Goal: Information Seeking & Learning: Compare options

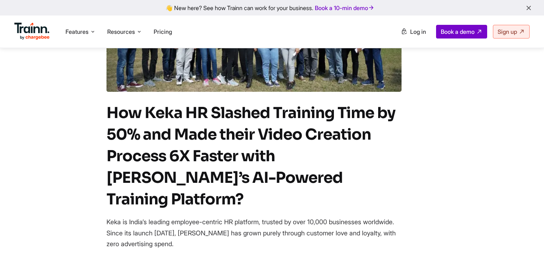
scroll to position [156, 0]
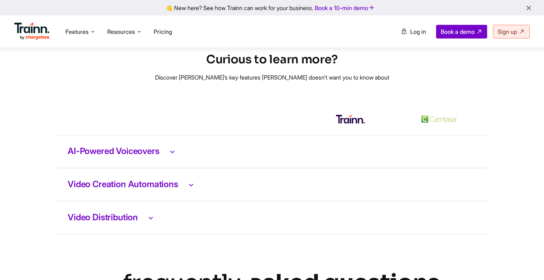
scroll to position [1450, 0]
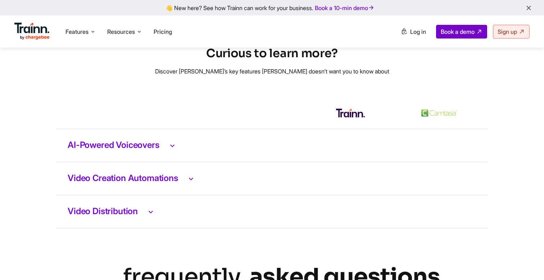
click at [166, 183] on h3 "Video Creation Automations" at bounding box center [272, 178] width 408 height 9
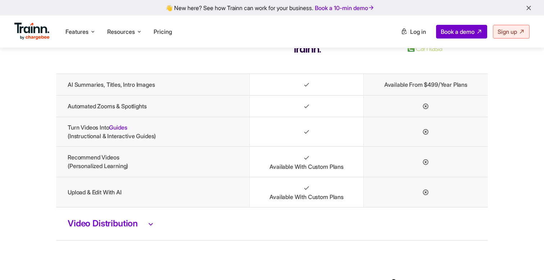
scroll to position [1574, 0]
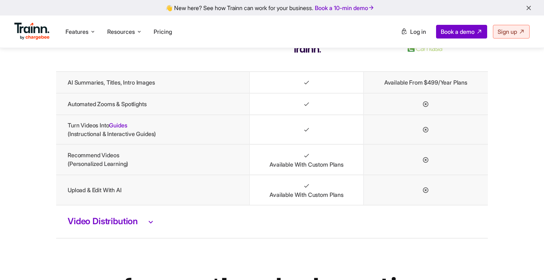
click at [189, 109] on td "Automated Zooms & Spotlights" at bounding box center [152, 104] width 193 height 22
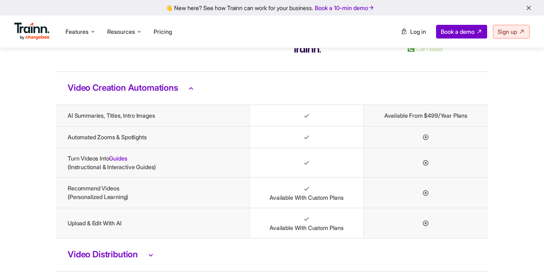
scroll to position [1537, 0]
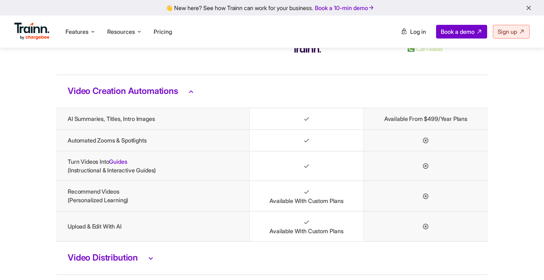
click at [184, 94] on h3 "Video Creation Automations" at bounding box center [272, 91] width 408 height 9
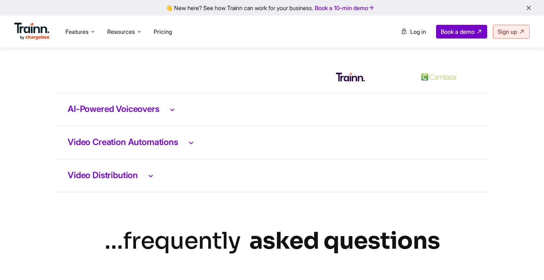
scroll to position [1484, 0]
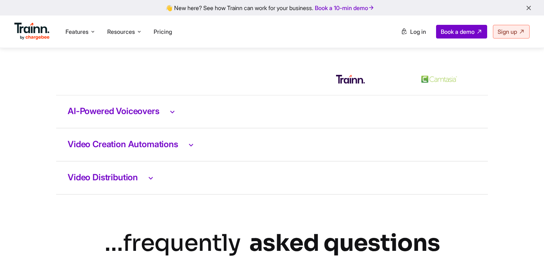
click at [142, 181] on h3 "Video Distribution" at bounding box center [272, 177] width 408 height 9
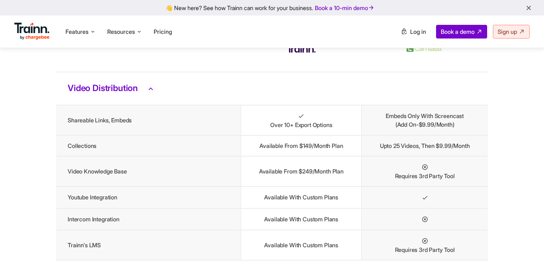
scroll to position [1571, 0]
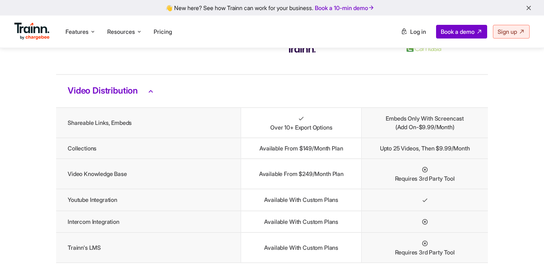
click at [155, 96] on icon at bounding box center [150, 90] width 9 height 9
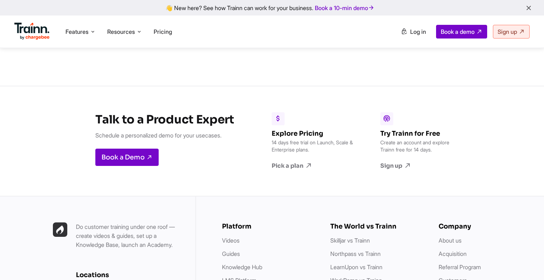
scroll to position [2186, 0]
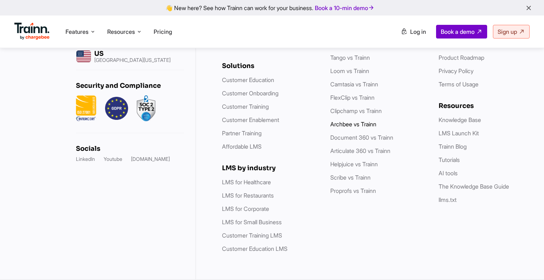
click at [366, 120] on link "Archbee vs Trainn" at bounding box center [353, 123] width 46 height 7
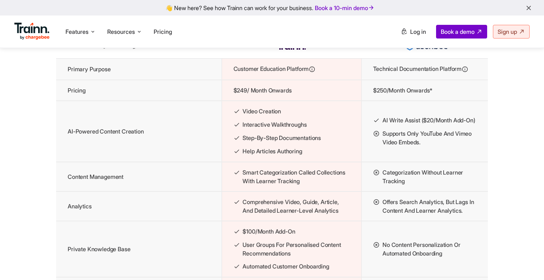
scroll to position [766, 0]
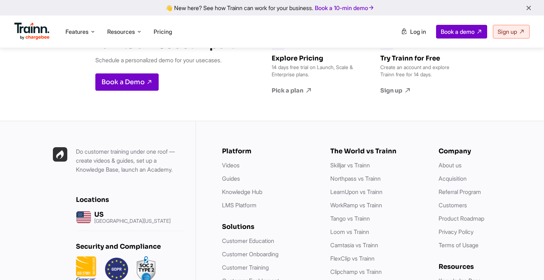
scroll to position [2186, 0]
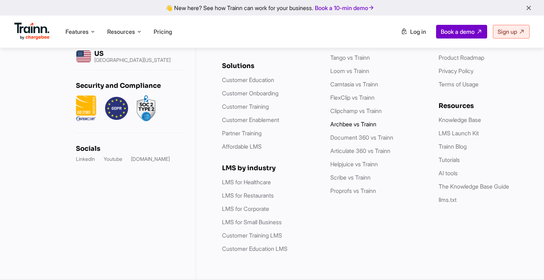
click at [359, 124] on link "Archbee vs Trainn" at bounding box center [353, 123] width 46 height 7
click at [344, 161] on link "Helpjuice vs Trainn" at bounding box center [353, 163] width 47 height 7
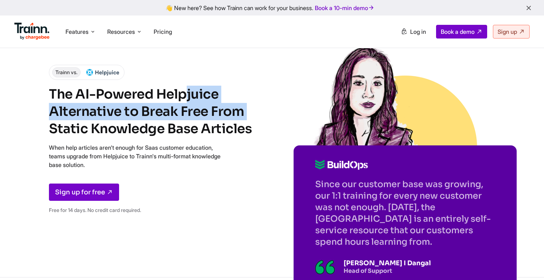
drag, startPoint x: 45, startPoint y: 97, endPoint x: 238, endPoint y: 117, distance: 194.1
click at [238, 117] on div "Trainn vs. The AI-Powered Helpjuice Alternative to Break Free From Static Knowl…" at bounding box center [272, 138] width 544 height 277
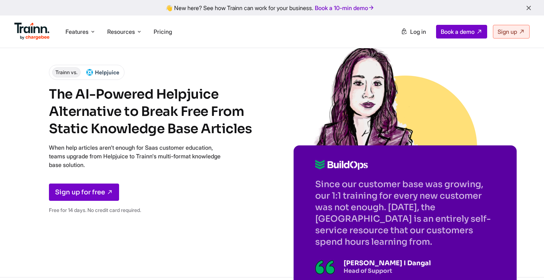
click at [77, 132] on h1 "The AI-Powered Helpjuice Alternative to Break Free From Static Knowledge Base A…" at bounding box center [153, 112] width 209 height 52
drag, startPoint x: 45, startPoint y: 133, endPoint x: 274, endPoint y: 131, distance: 228.7
click at [274, 131] on div "Trainn vs. The AI-Powered Helpjuice Alternative to Break Free From Static Knowl…" at bounding box center [272, 138] width 544 height 277
drag, startPoint x: 41, startPoint y: 149, endPoint x: 143, endPoint y: 161, distance: 103.2
click at [143, 161] on div "Trainn vs. The AI-Powered Helpjuice Alternative to Break Free From Static Knowl…" at bounding box center [272, 138] width 544 height 277
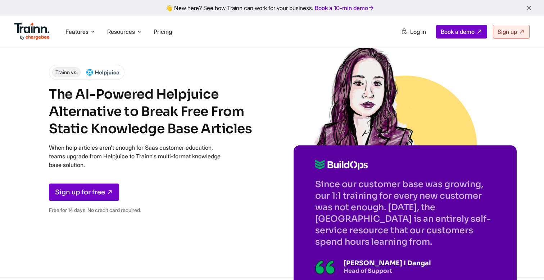
click at [193, 157] on p "When help articles aren't enough for Saas customer education, teams upgrade fro…" at bounding box center [135, 156] width 173 height 26
drag, startPoint x: 194, startPoint y: 155, endPoint x: 196, endPoint y: 166, distance: 11.4
click at [196, 166] on p "When help articles aren't enough for Saas customer education, teams upgrade fro…" at bounding box center [135, 156] width 173 height 26
click at [228, 175] on div "Trainn vs. The AI-Powered Helpjuice Alternative to Break Free From Static Knowl…" at bounding box center [153, 142] width 209 height 155
click at [207, 31] on ul "Features Product Videos Create product & how-to videos in multiple languages. G…" at bounding box center [142, 31] width 257 height 20
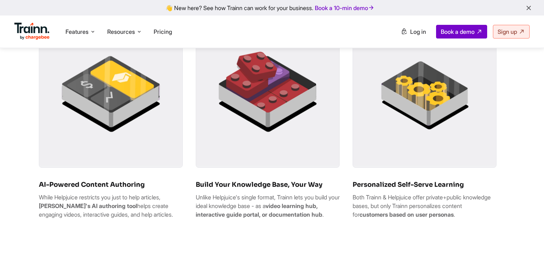
scroll to position [461, 0]
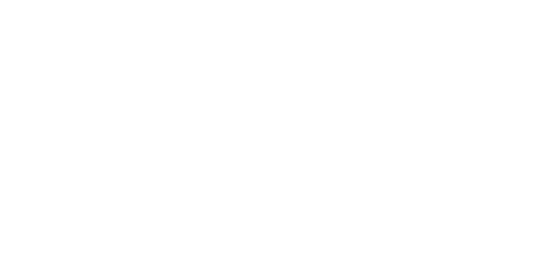
scroll to position [2044, 0]
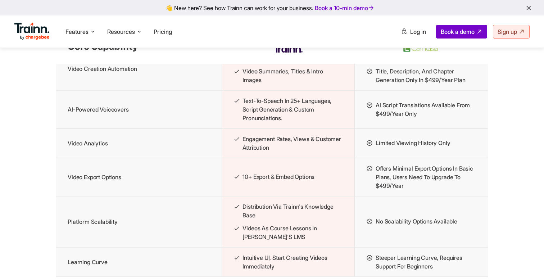
scroll to position [960, 0]
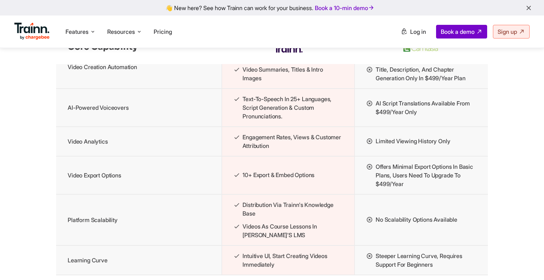
drag, startPoint x: 423, startPoint y: 120, endPoint x: 373, endPoint y: 112, distance: 50.7
click at [373, 112] on li "AI script translations available from $499/year only" at bounding box center [421, 107] width 110 height 17
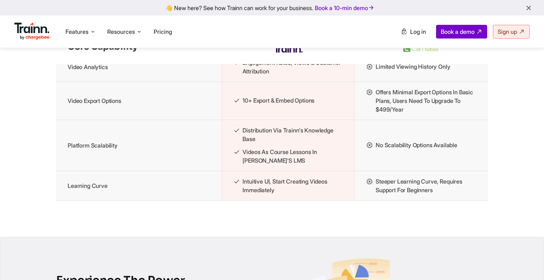
scroll to position [1036, 0]
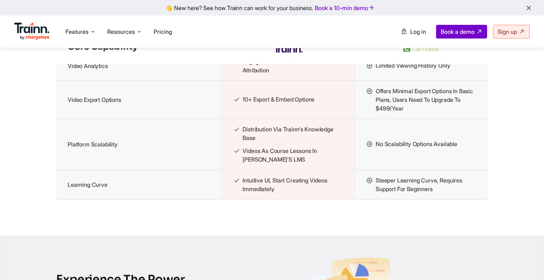
click at [466, 148] on li "No scalability options available" at bounding box center [421, 144] width 110 height 9
drag, startPoint x: 465, startPoint y: 152, endPoint x: 462, endPoint y: 156, distance: 4.7
click at [462, 156] on td "No scalability options available" at bounding box center [421, 144] width 133 height 51
click at [421, 163] on td "No scalability options available" at bounding box center [421, 144] width 133 height 51
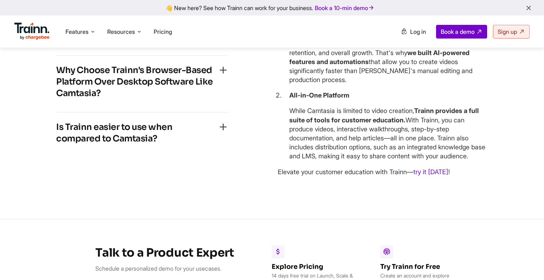
scroll to position [2186, 0]
